Goal: Information Seeking & Learning: Learn about a topic

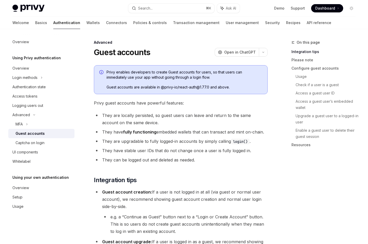
type textarea "*"
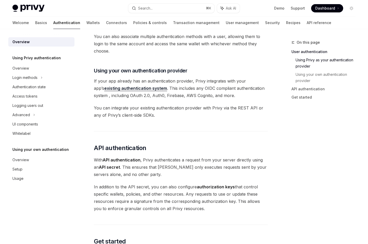
scroll to position [228, 0]
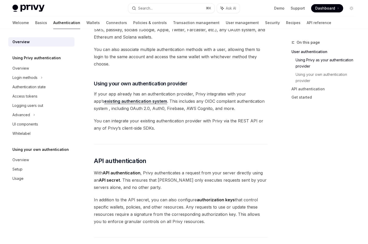
click at [134, 101] on link "existing authentication system" at bounding box center [135, 101] width 63 height 5
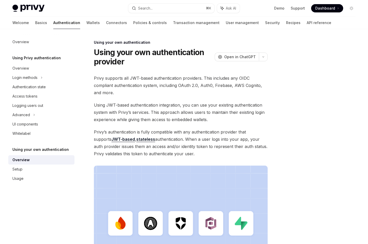
click at [32, 10] on img at bounding box center [28, 8] width 32 height 7
type textarea "*"
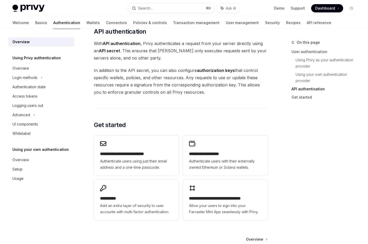
scroll to position [356, 0]
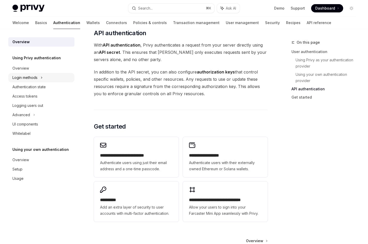
click at [32, 78] on div "Login methods" at bounding box center [24, 78] width 25 height 6
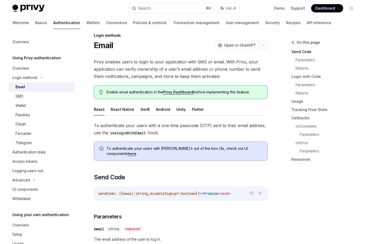
scroll to position [7, 0]
click at [38, 107] on div "Wallet" at bounding box center [44, 105] width 56 height 6
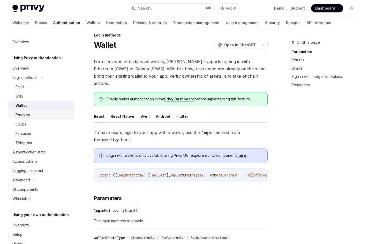
click at [34, 114] on div "Passkey" at bounding box center [44, 115] width 56 height 6
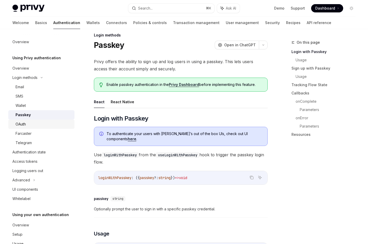
click at [30, 125] on div "OAuth" at bounding box center [44, 124] width 56 height 6
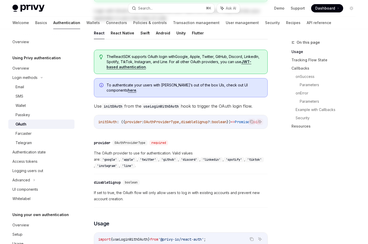
scroll to position [177, 0]
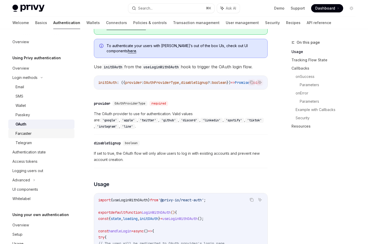
click at [40, 136] on div "Farcaster" at bounding box center [44, 133] width 56 height 6
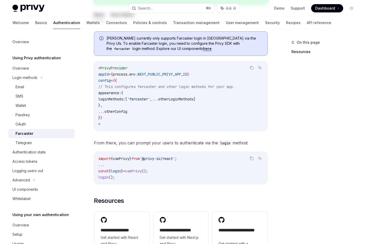
scroll to position [253, 0]
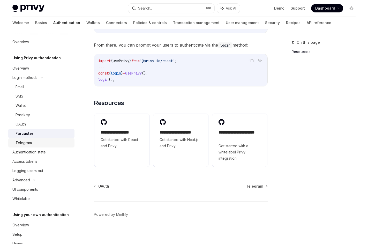
click at [48, 144] on div "Telegram" at bounding box center [44, 143] width 56 height 6
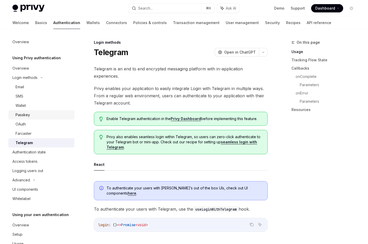
click at [35, 115] on div "Passkey" at bounding box center [44, 115] width 56 height 6
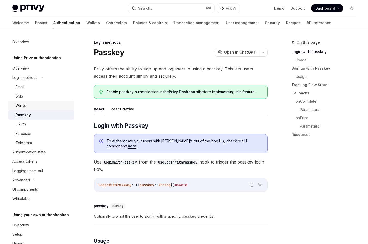
click at [35, 107] on div "Wallet" at bounding box center [44, 105] width 56 height 6
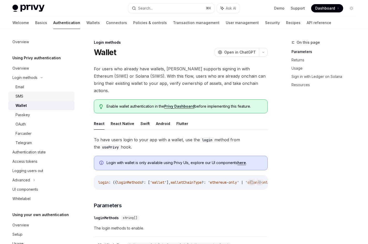
click at [32, 93] on link "SMS" at bounding box center [41, 96] width 66 height 9
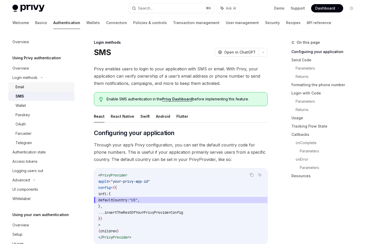
click at [33, 86] on div "Email" at bounding box center [44, 87] width 56 height 6
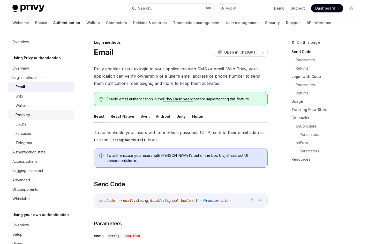
click at [33, 117] on div "Passkey" at bounding box center [44, 115] width 56 height 6
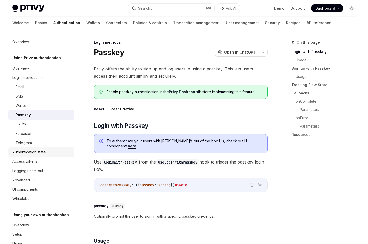
click at [35, 151] on div "Authentication state" at bounding box center [28, 152] width 33 height 6
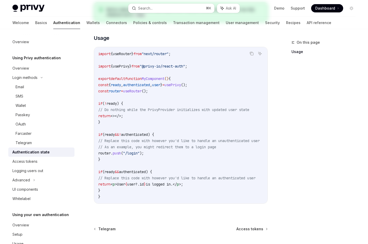
scroll to position [197, 0]
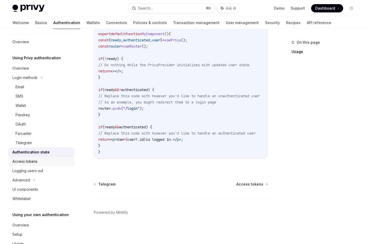
click at [53, 162] on div "Access tokens" at bounding box center [41, 161] width 59 height 6
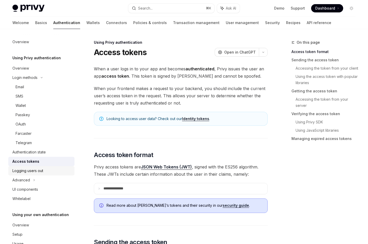
click at [49, 174] on link "Logging users out" at bounding box center [41, 170] width 66 height 9
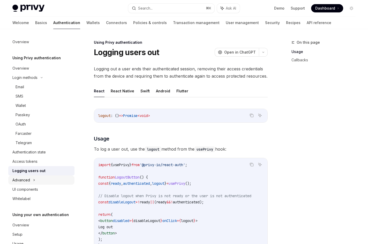
click at [48, 181] on div "Advanced" at bounding box center [41, 179] width 66 height 9
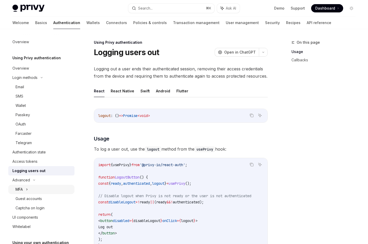
click at [23, 189] on div "MFA" at bounding box center [41, 189] width 66 height 9
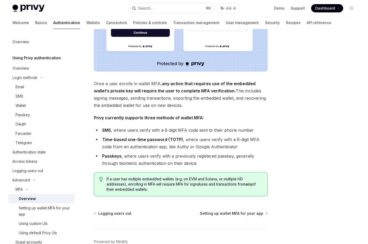
scroll to position [167, 0]
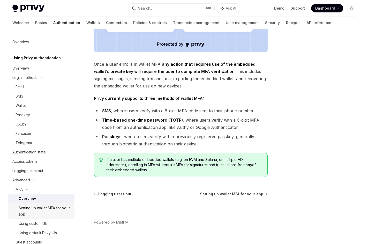
click at [60, 215] on div "Setting up wallet MFA for your app" at bounding box center [45, 211] width 53 height 12
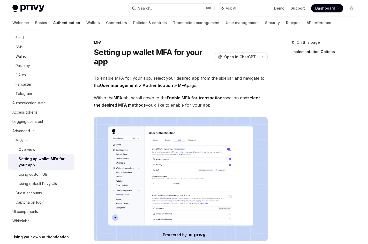
scroll to position [82, 0]
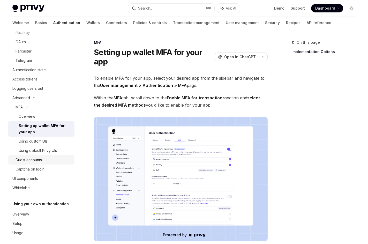
click at [44, 164] on link "Guest accounts" at bounding box center [41, 159] width 66 height 9
type textarea "*"
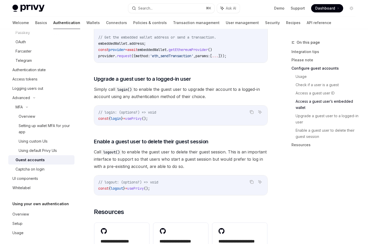
scroll to position [846, 0]
